Goal: Check status: Check status

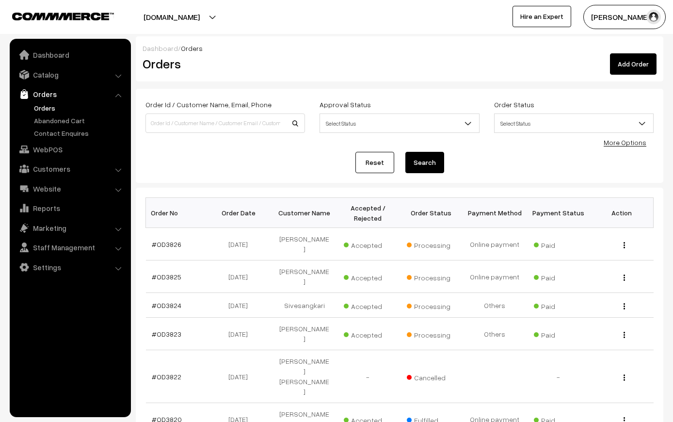
click at [48, 91] on link "Orders" at bounding box center [69, 93] width 115 height 17
click at [125, 100] on link "Orders" at bounding box center [69, 93] width 115 height 17
click at [117, 92] on link "Orders" at bounding box center [69, 93] width 115 height 17
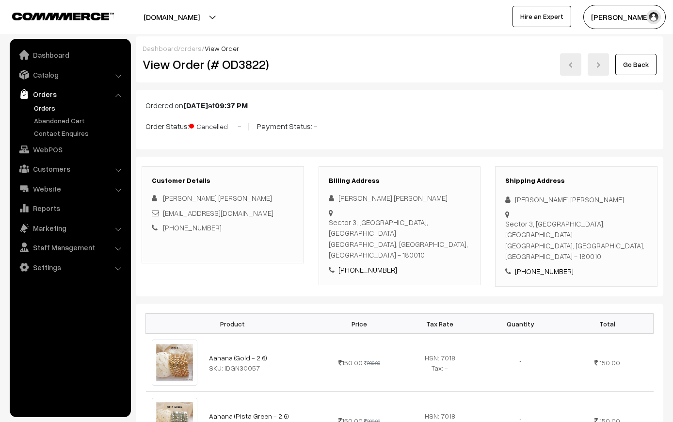
click at [50, 93] on link "Orders" at bounding box center [69, 93] width 115 height 17
click at [127, 92] on link "Orders" at bounding box center [69, 93] width 115 height 17
click at [120, 92] on link "Orders" at bounding box center [69, 93] width 115 height 17
click at [54, 106] on link "Orders" at bounding box center [80, 108] width 96 height 10
